Goal: Transaction & Acquisition: Purchase product/service

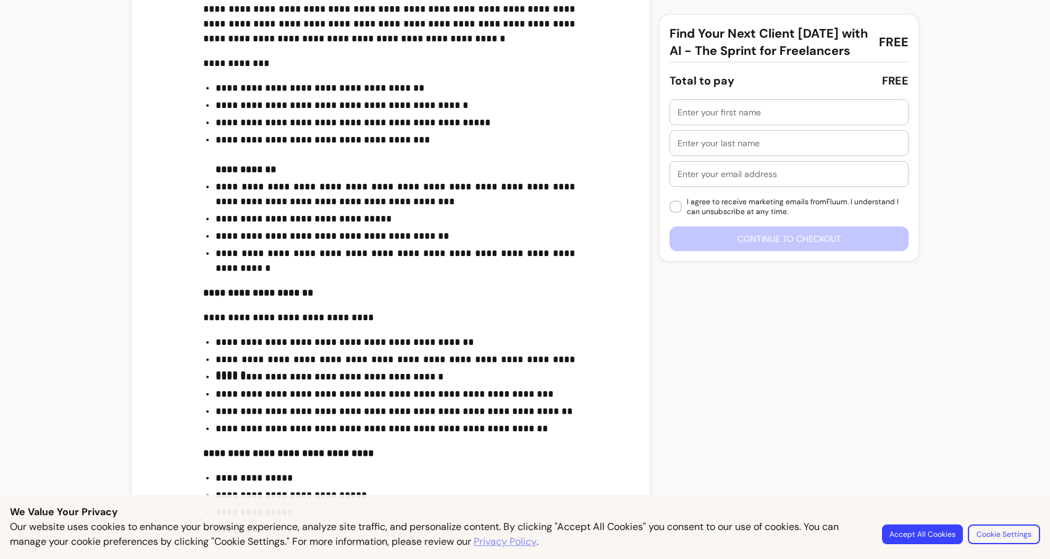
scroll to position [467, 0]
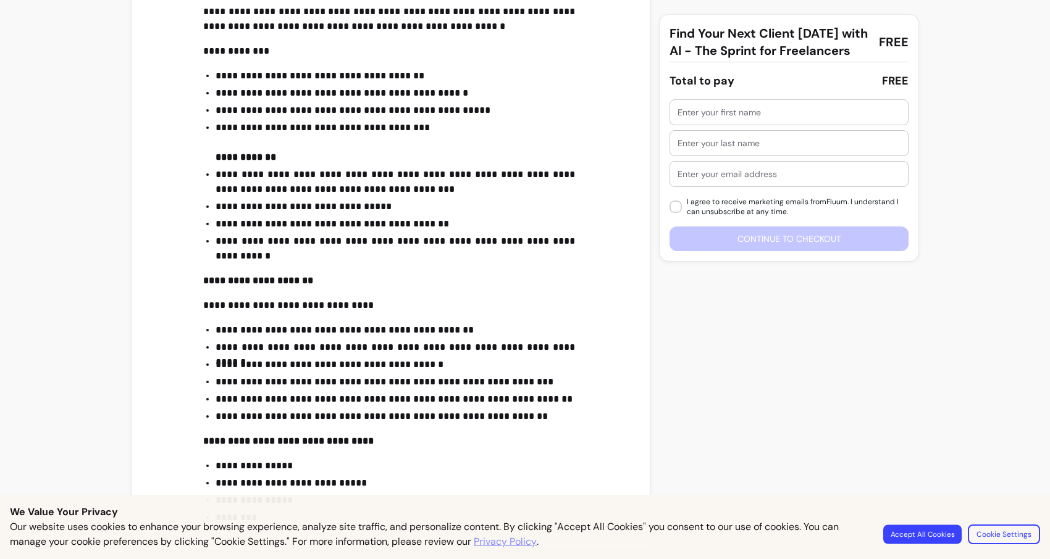
click at [938, 535] on button "Accept All Cookies" at bounding box center [922, 534] width 78 height 19
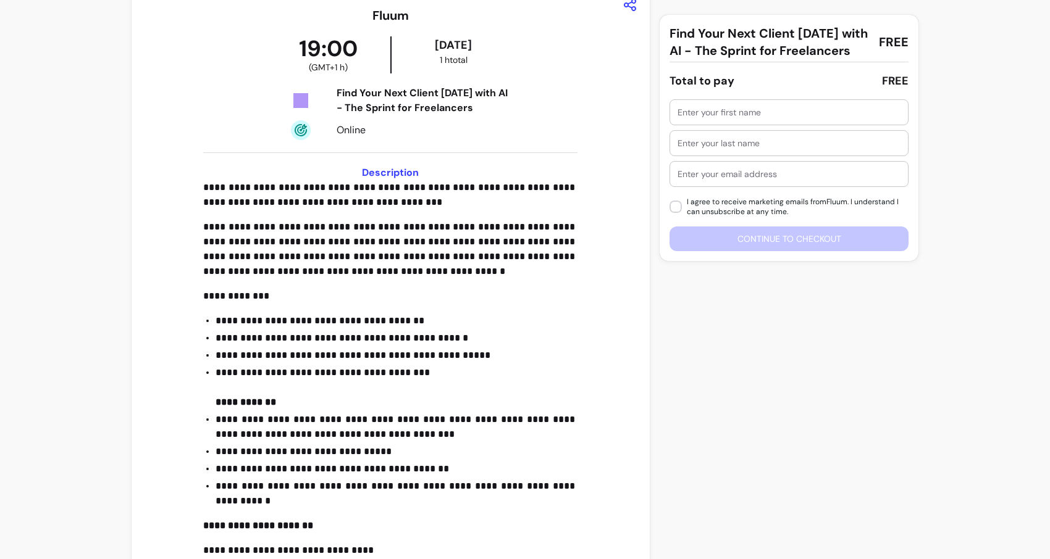
scroll to position [126, 0]
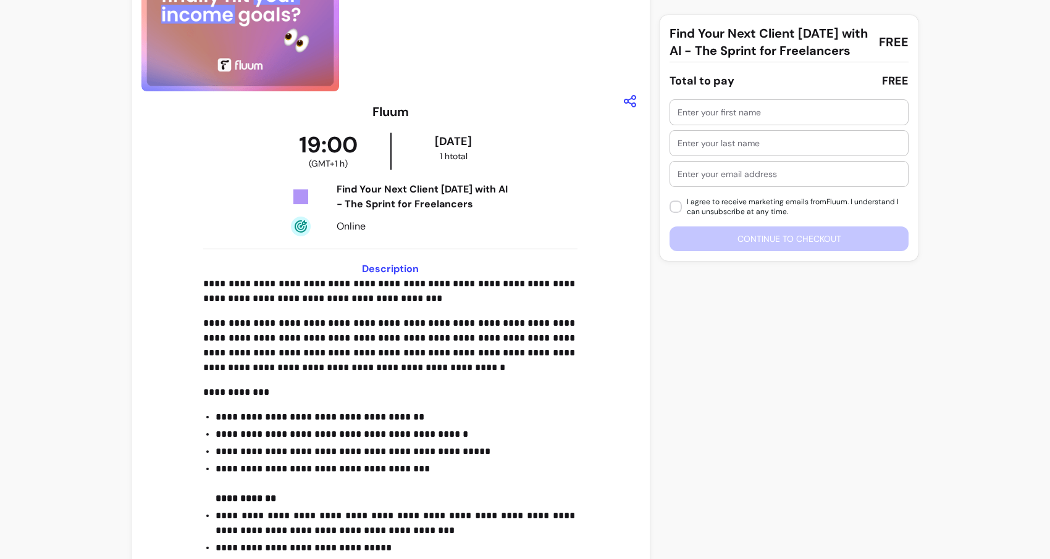
click at [750, 125] on div at bounding box center [788, 112] width 223 height 25
type input "[PERSON_NAME]"
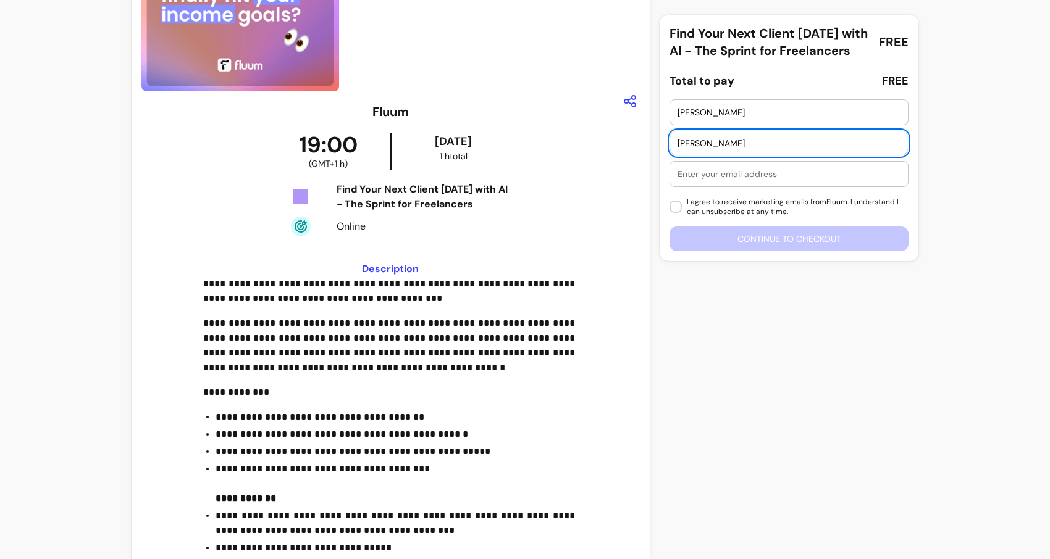
type input "[PERSON_NAME]"
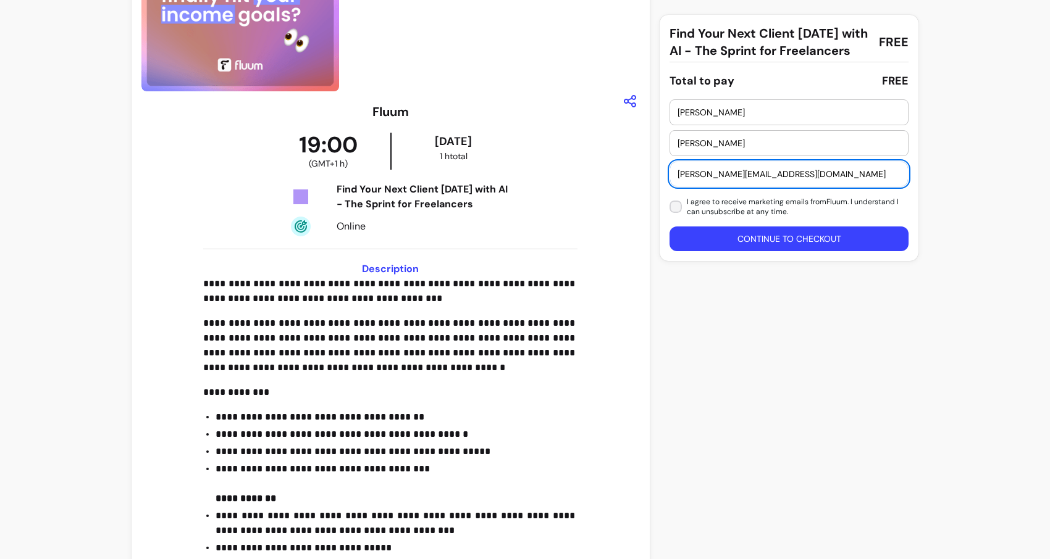
type input "[PERSON_NAME][EMAIL_ADDRESS][DOMAIN_NAME]"
click at [742, 251] on button "Continue to checkout" at bounding box center [789, 239] width 232 height 24
click at [738, 251] on button "Continue to checkout" at bounding box center [789, 239] width 232 height 24
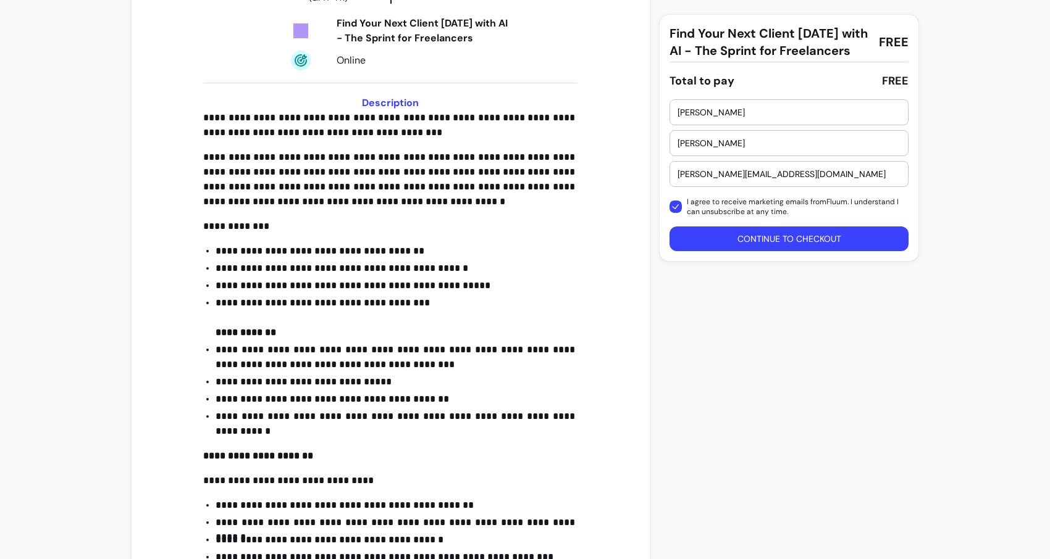
scroll to position [467, 0]
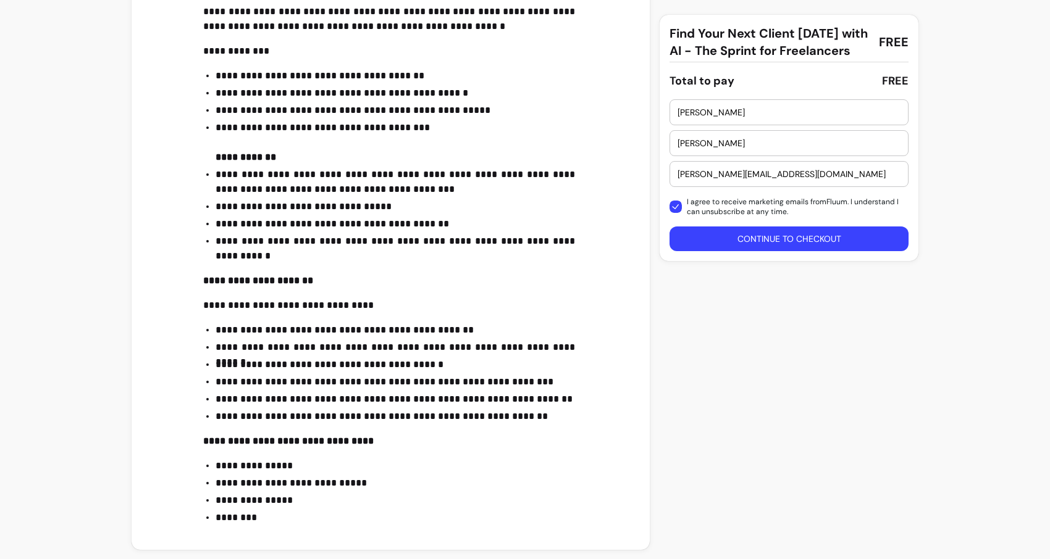
click at [760, 251] on button "Continue to checkout" at bounding box center [789, 239] width 240 height 25
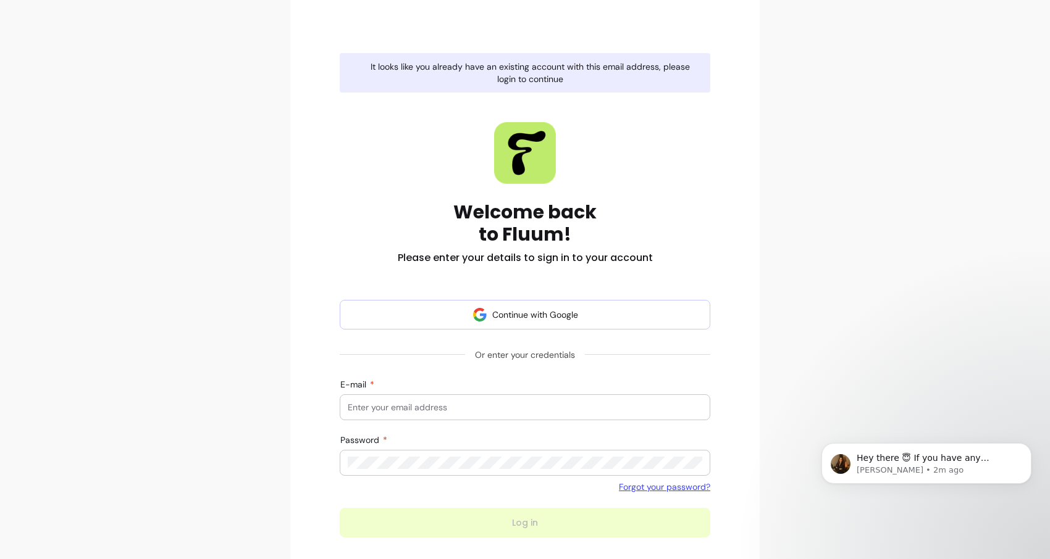
scroll to position [112, 0]
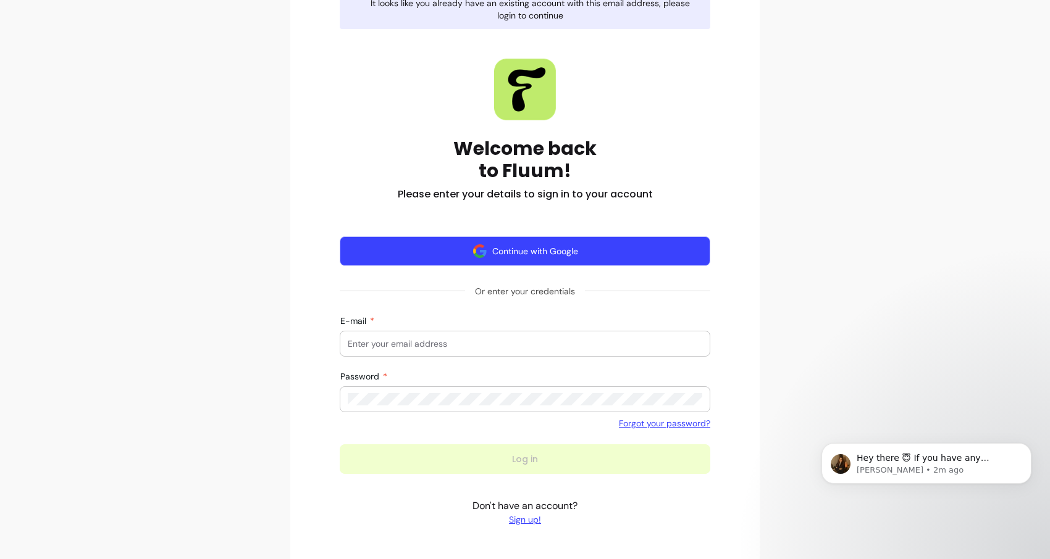
click at [486, 256] on button "Continue with Google" at bounding box center [525, 251] width 370 height 30
click at [486, 257] on button "Continue with Google" at bounding box center [524, 251] width 359 height 29
click at [506, 252] on button "Continue with Google" at bounding box center [525, 251] width 370 height 30
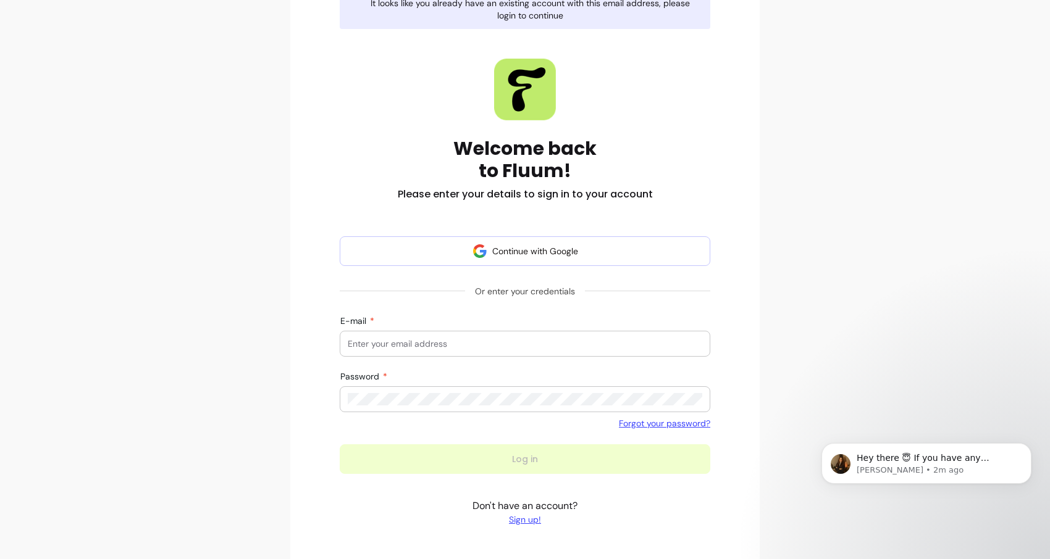
click at [676, 427] on link "Forgot your password?" at bounding box center [664, 423] width 91 height 12
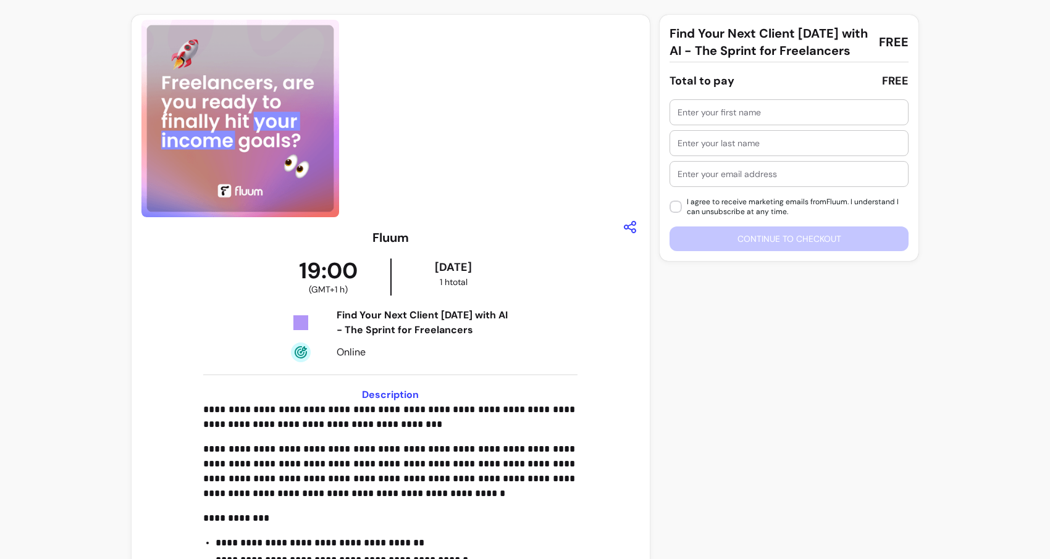
click at [732, 119] on input "text" at bounding box center [788, 112] width 223 height 12
type input "[PERSON_NAME]"
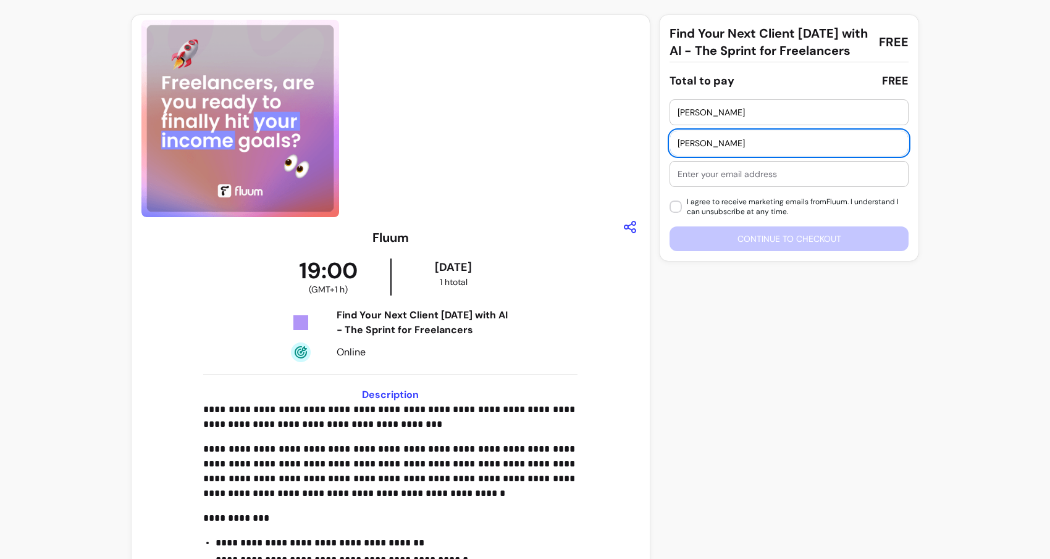
type input "[PERSON_NAME]"
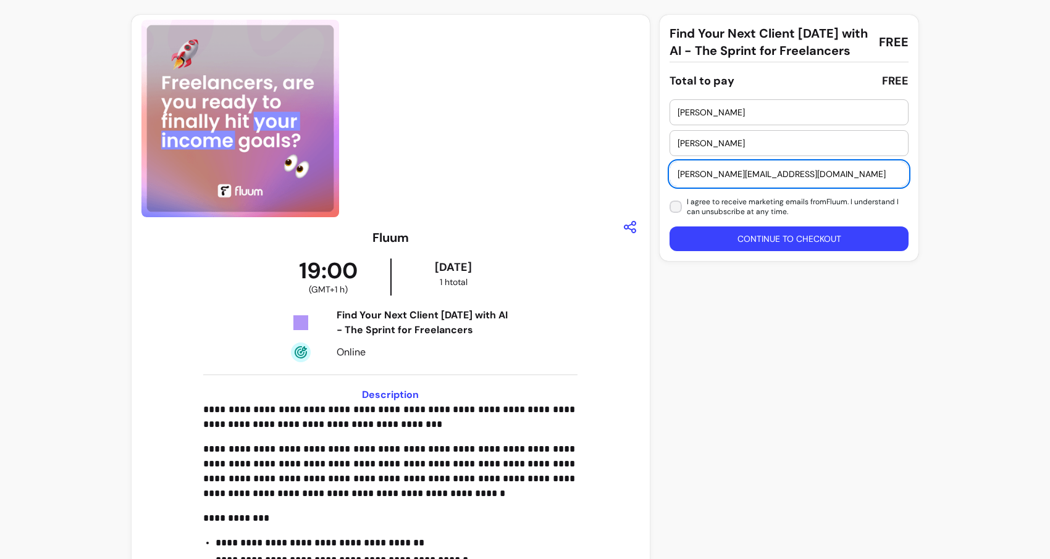
type input "[PERSON_NAME][EMAIL_ADDRESS][DOMAIN_NAME]"
click at [754, 251] on button "Continue to checkout" at bounding box center [789, 239] width 232 height 24
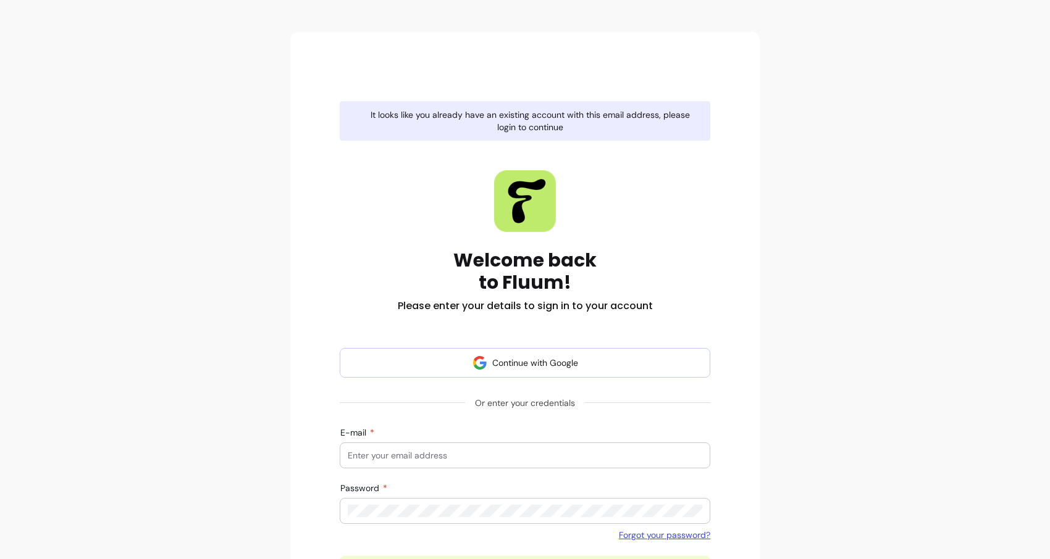
click at [472, 455] on input "E-mail" at bounding box center [525, 455] width 354 height 12
type input "[PERSON_NAME][EMAIL_ADDRESS][DOMAIN_NAME]"
click at [427, 519] on div at bounding box center [525, 511] width 354 height 25
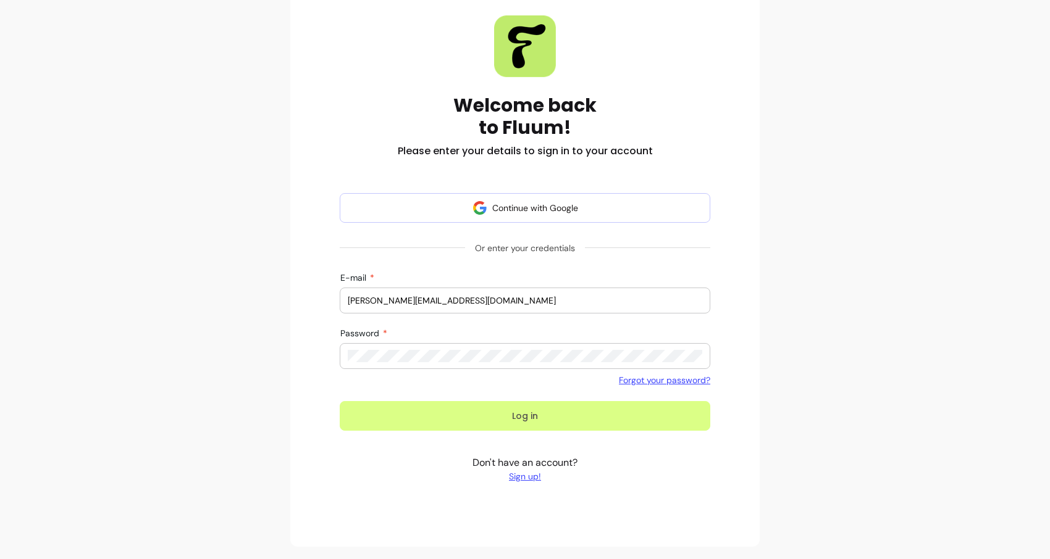
click at [521, 413] on button "Log in" at bounding box center [525, 416] width 370 height 30
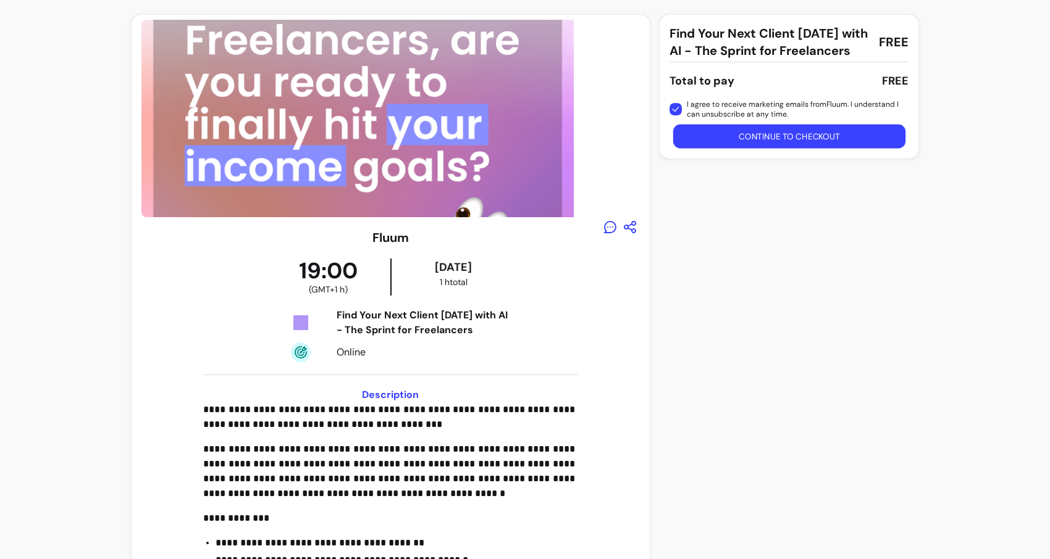
click at [736, 149] on button "Continue to checkout" at bounding box center [789, 137] width 232 height 24
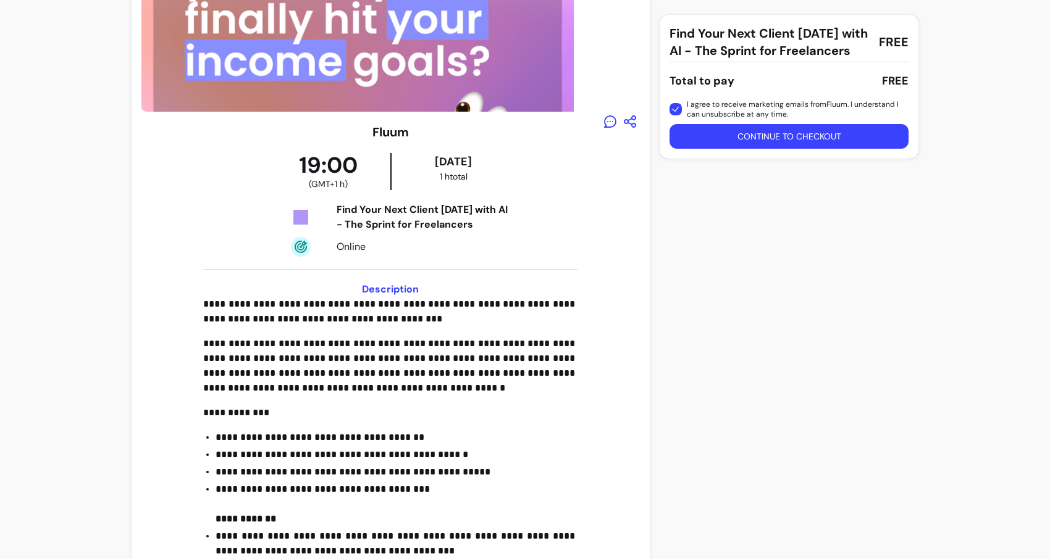
scroll to position [100, 0]
